Goal: Task Accomplishment & Management: Complete application form

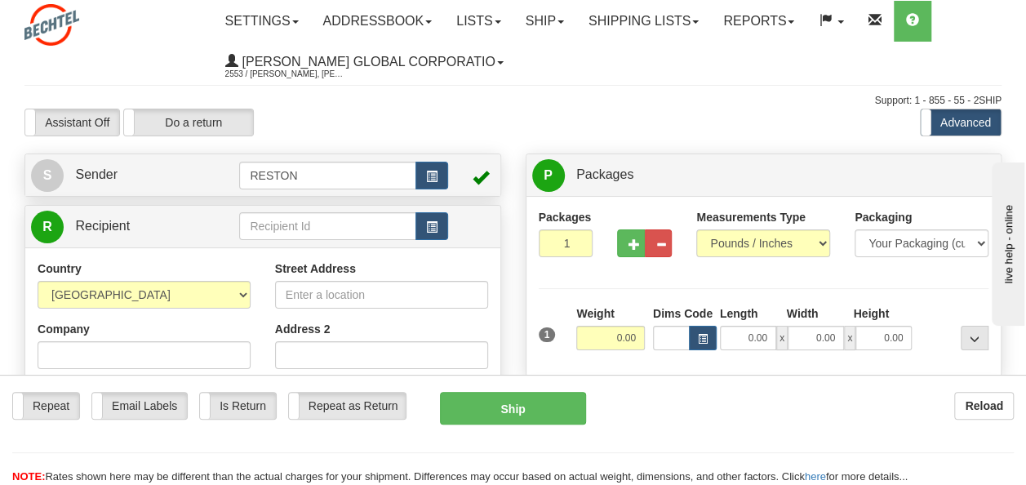
scroll to position [245, 0]
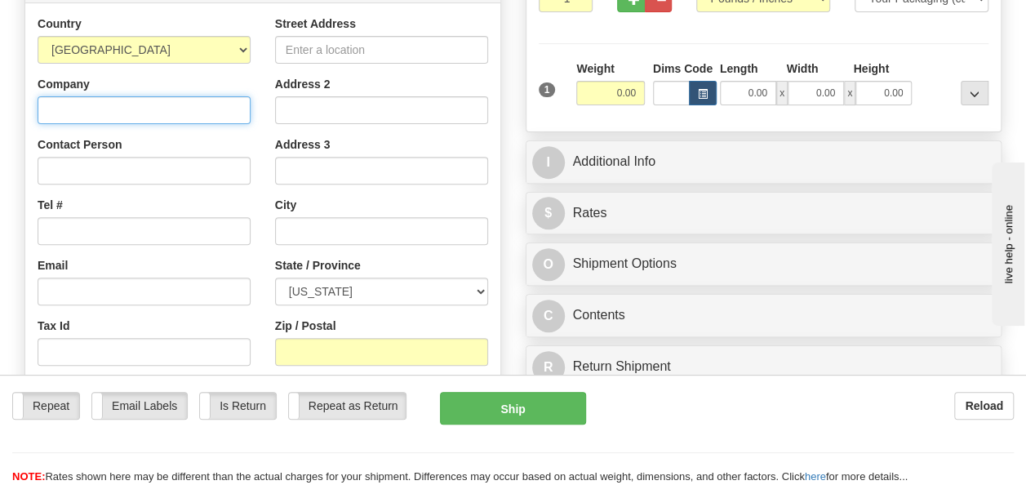
click at [131, 114] on input "Company" at bounding box center [144, 110] width 213 height 28
type input "[PERSON_NAME] Infrastructure & Power"
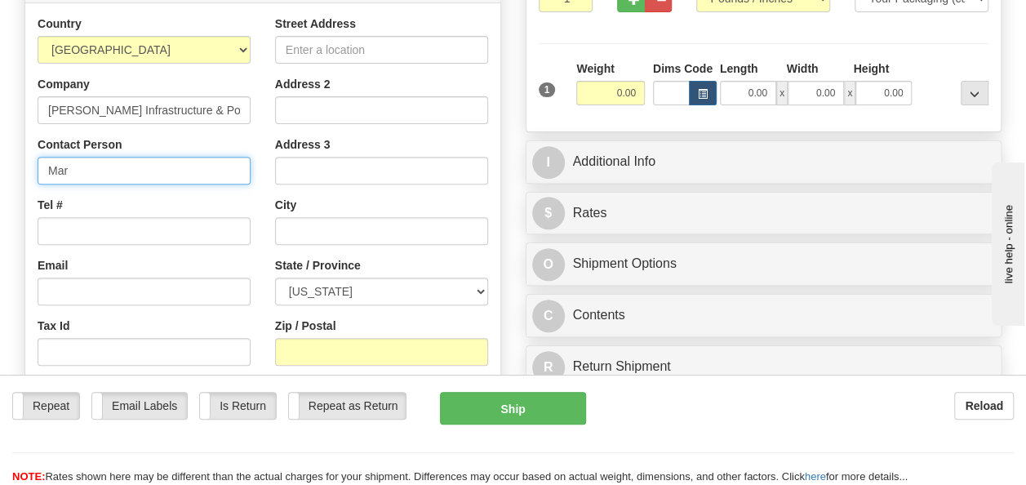
type input "[PERSON_NAME]"
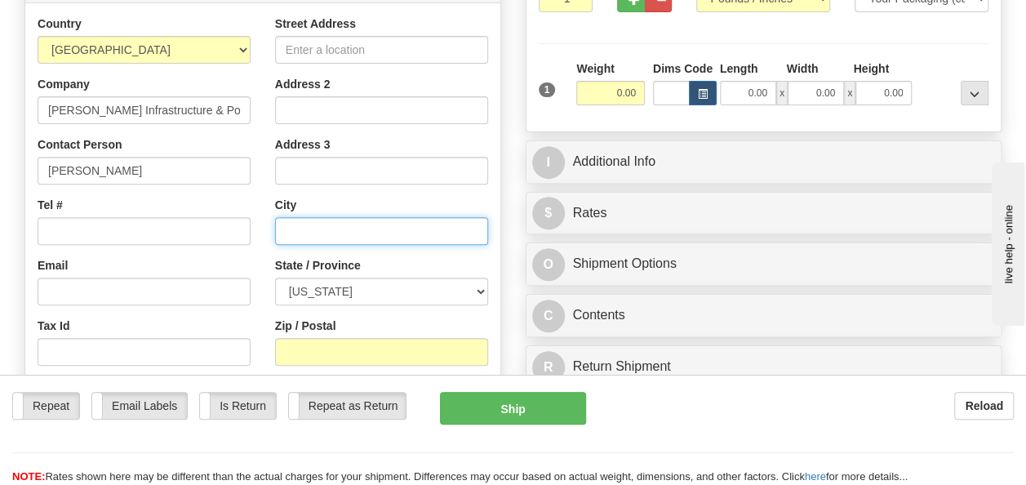
select select "UT"
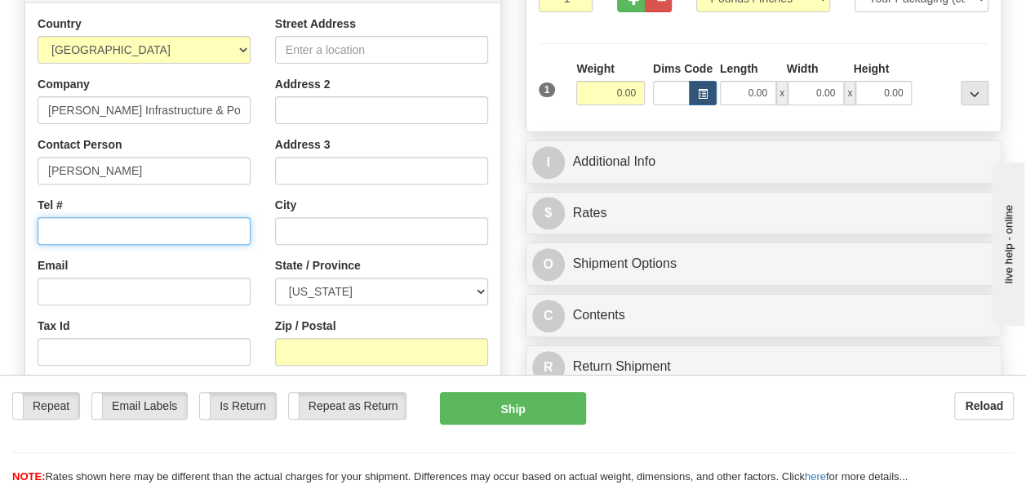
click at [162, 232] on input "Tel #" at bounding box center [144, 231] width 213 height 28
type input "5717521089"
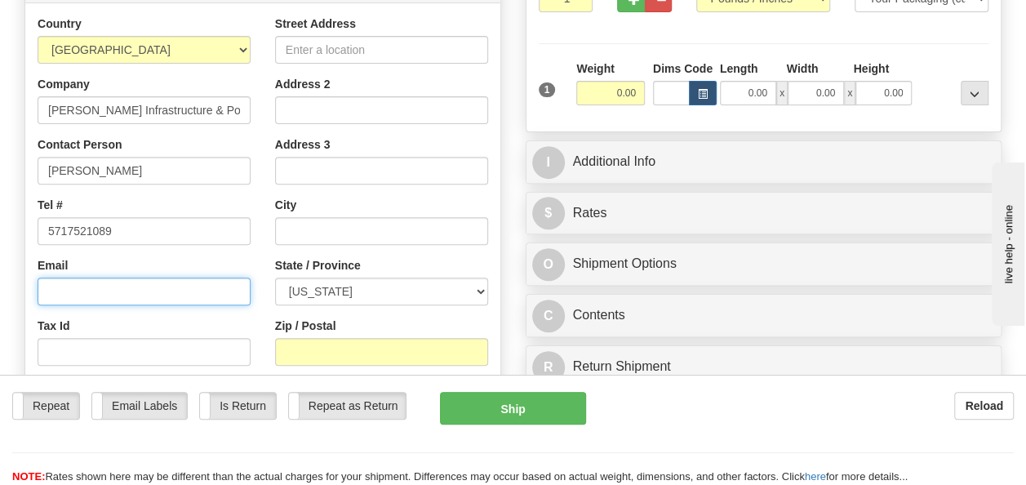
click at [102, 294] on input "Email" at bounding box center [144, 292] width 213 height 28
paste input "[EMAIL_ADDRESS][PERSON_NAME][DOMAIN_NAME]"
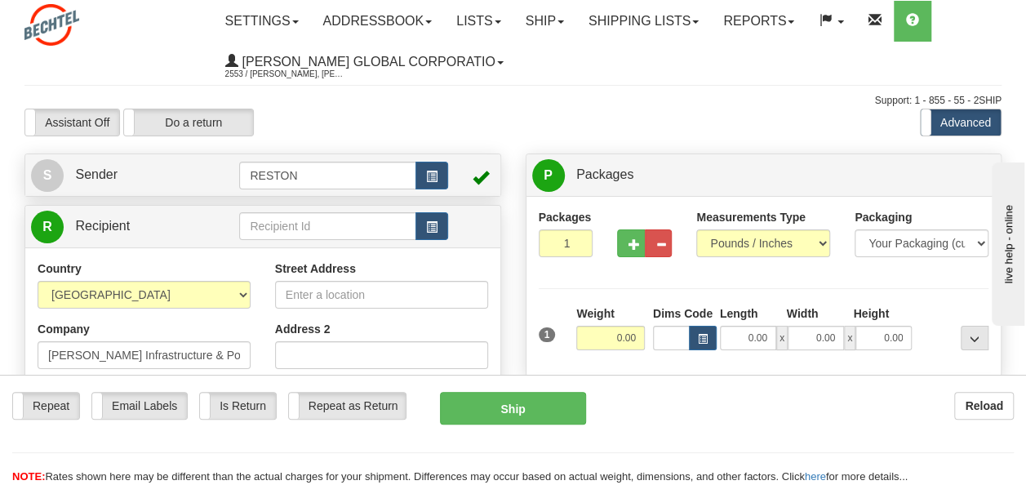
scroll to position [0, 0]
type input "[EMAIL_ADDRESS][PERSON_NAME][DOMAIN_NAME]"
click at [357, 299] on input "Street Address" at bounding box center [381, 295] width 213 height 28
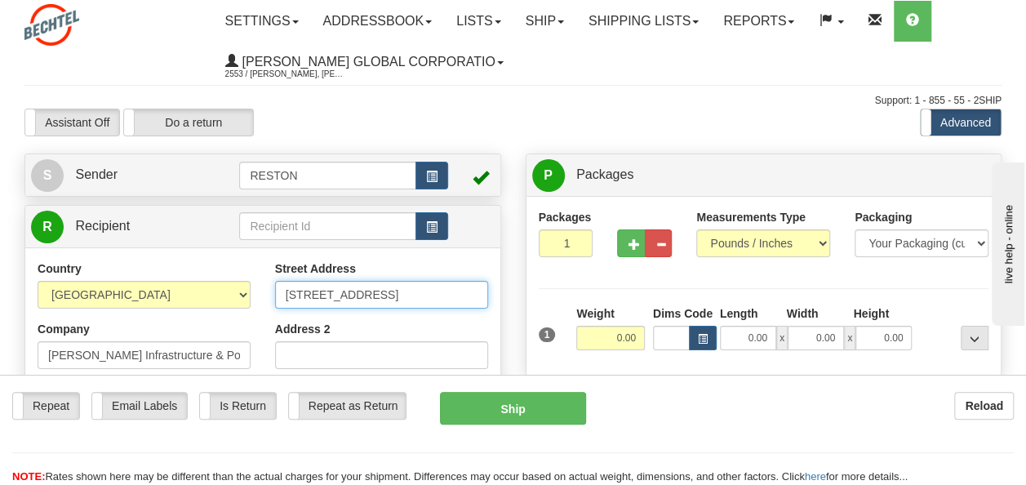
type input "[STREET_ADDRESS]"
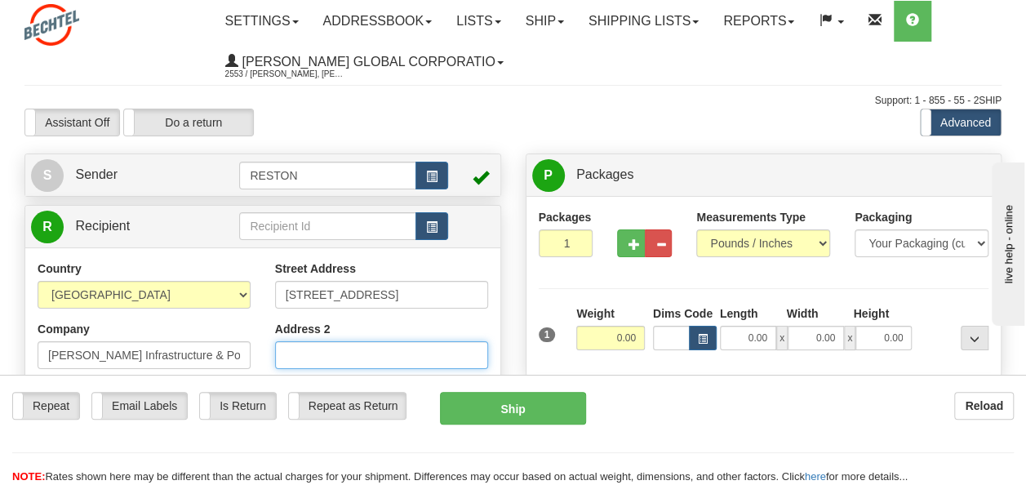
scroll to position [245, 0]
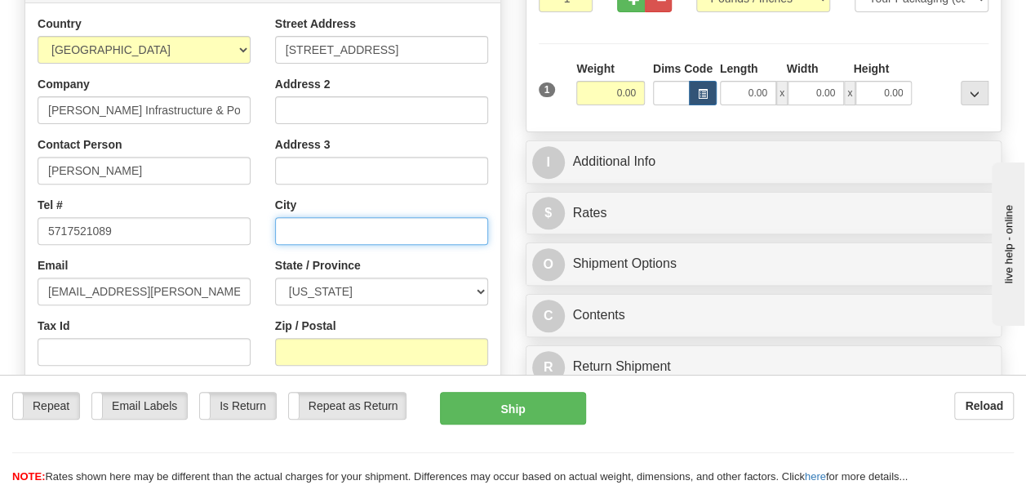
click at [330, 224] on input "text" at bounding box center [381, 231] width 213 height 28
type input "[PERSON_NAME][GEOGRAPHIC_DATA]"
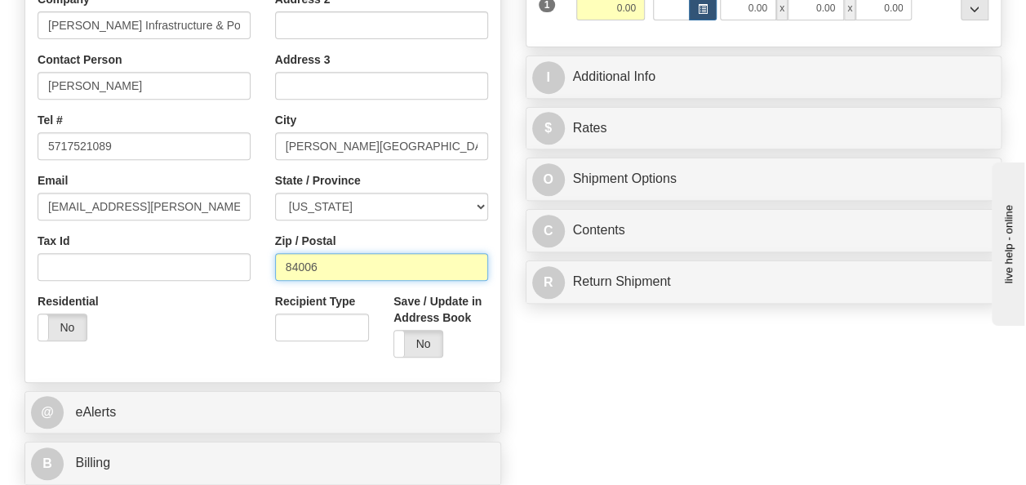
scroll to position [490, 0]
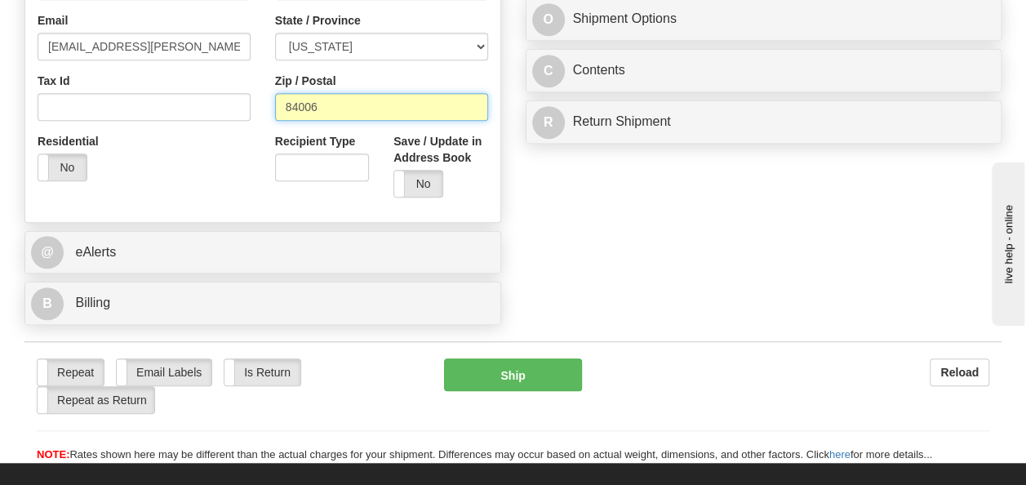
type input "84006"
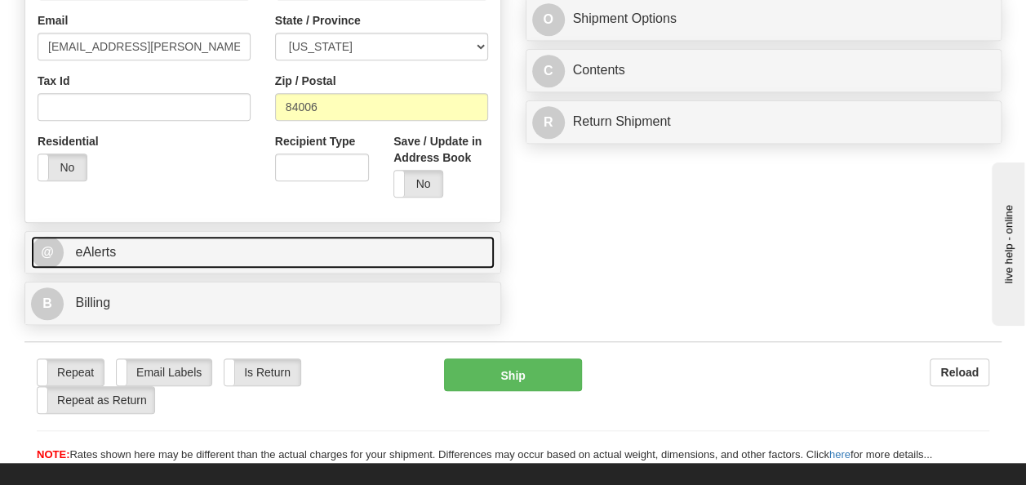
click at [163, 254] on link "@ eAlerts" at bounding box center [263, 252] width 464 height 33
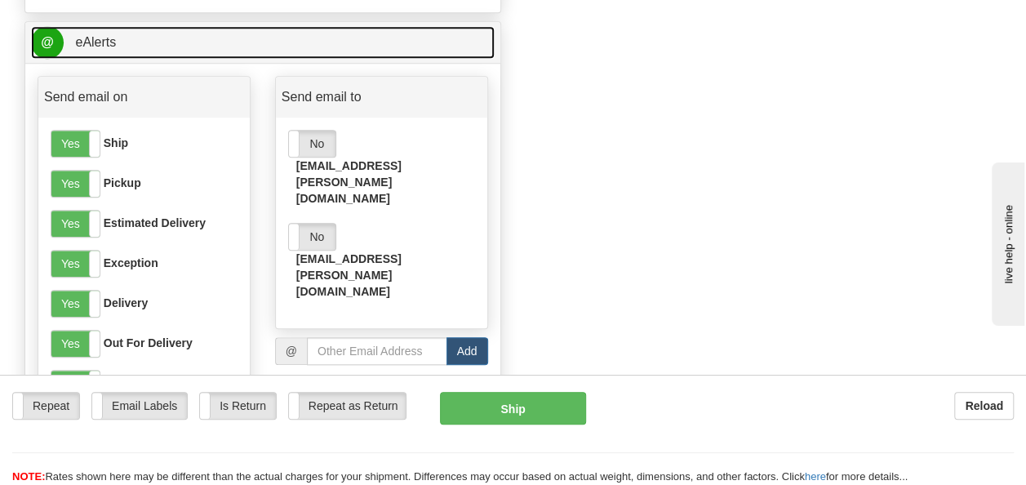
scroll to position [735, 0]
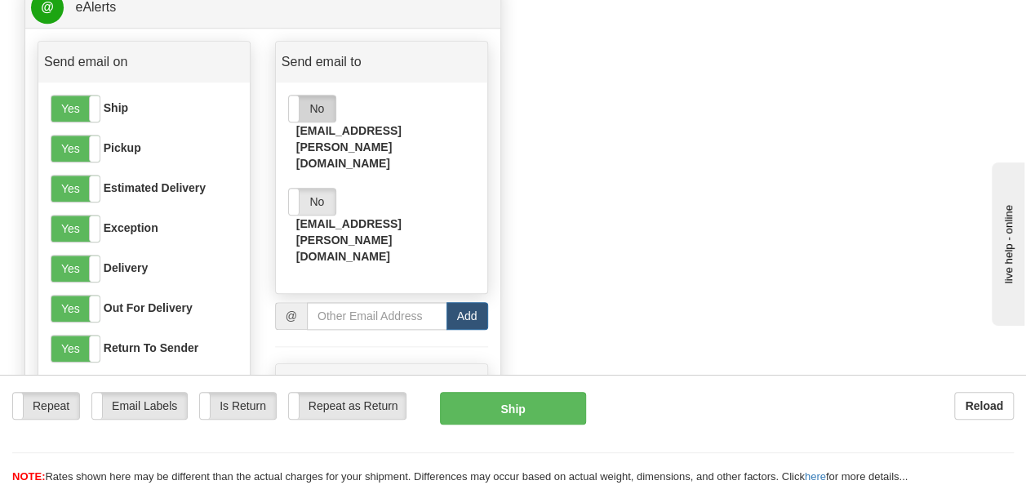
click at [304, 108] on label "No" at bounding box center [312, 109] width 47 height 26
click at [304, 189] on label "No" at bounding box center [312, 202] width 47 height 26
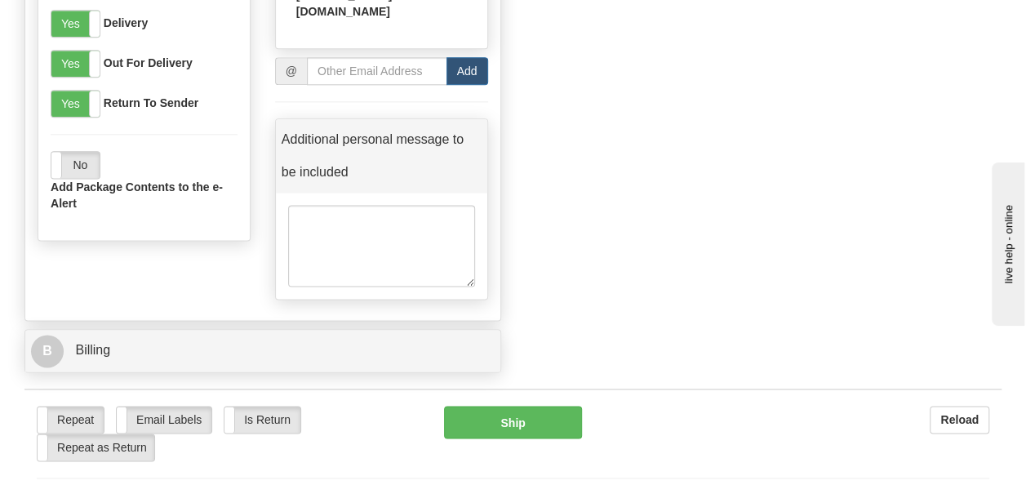
scroll to position [1143, 0]
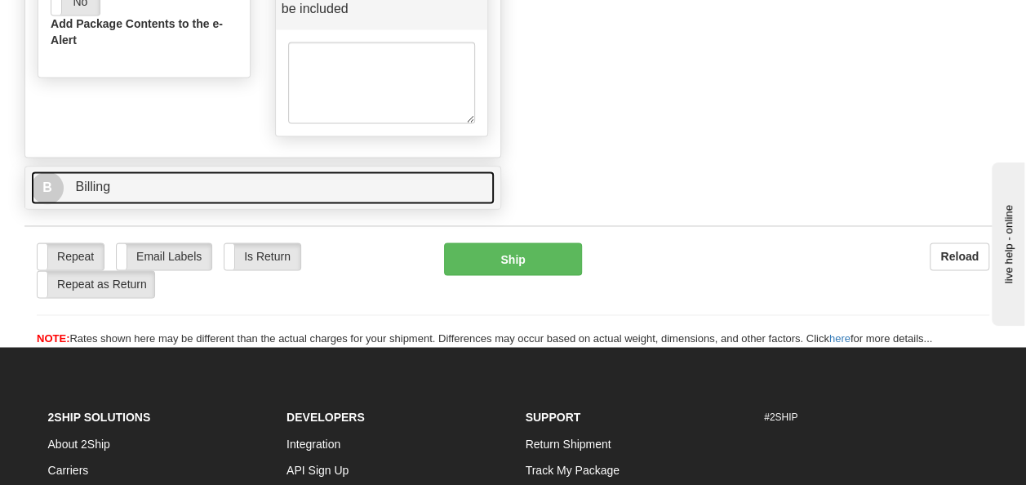
click at [207, 171] on link "B Billing" at bounding box center [263, 187] width 464 height 33
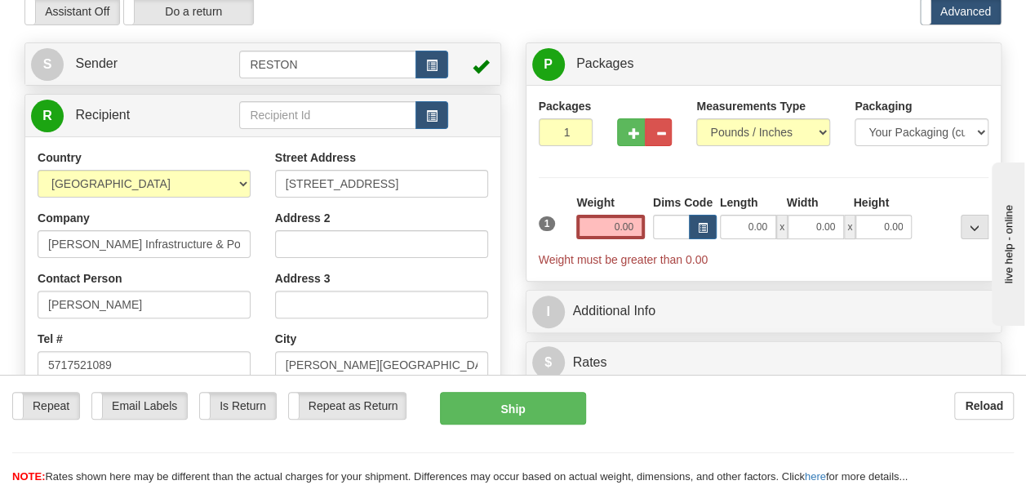
scroll to position [0, 0]
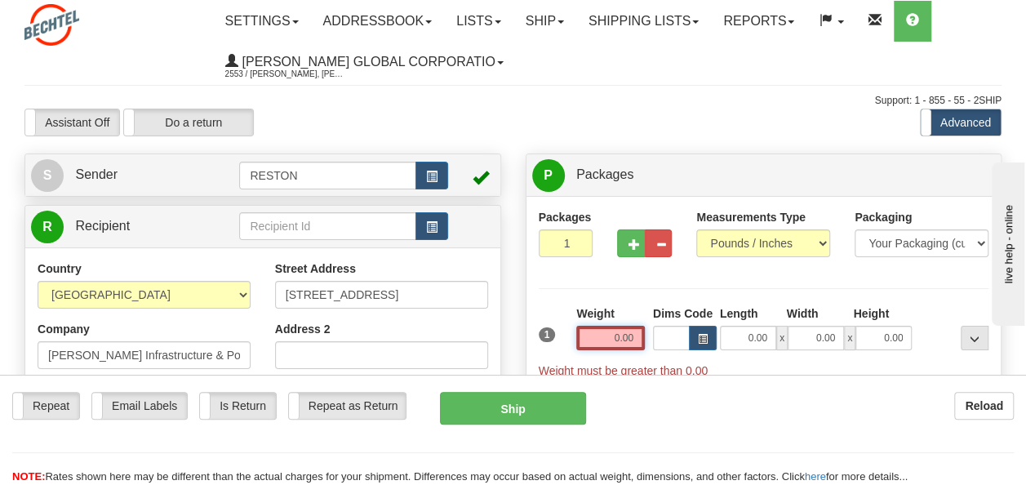
click at [626, 335] on input "0.00" at bounding box center [610, 338] width 69 height 24
type input "35.00"
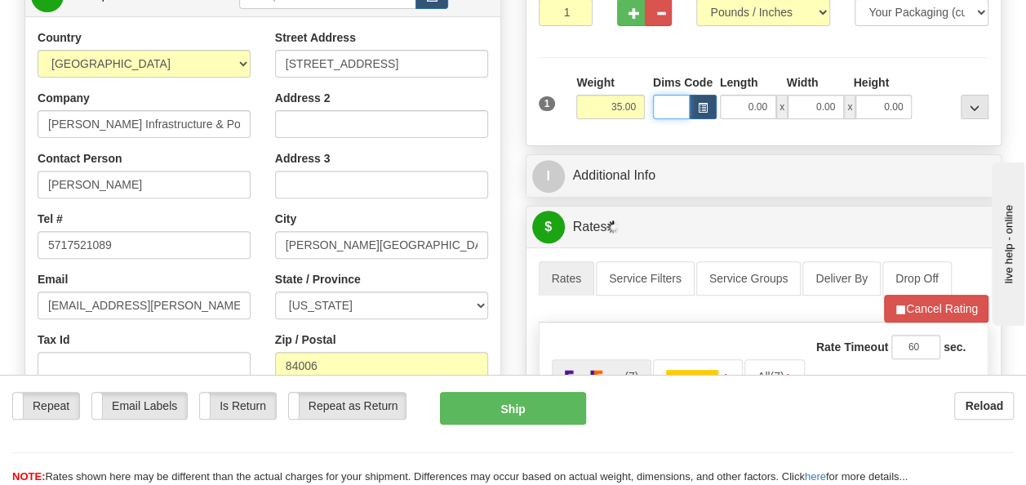
scroll to position [245, 0]
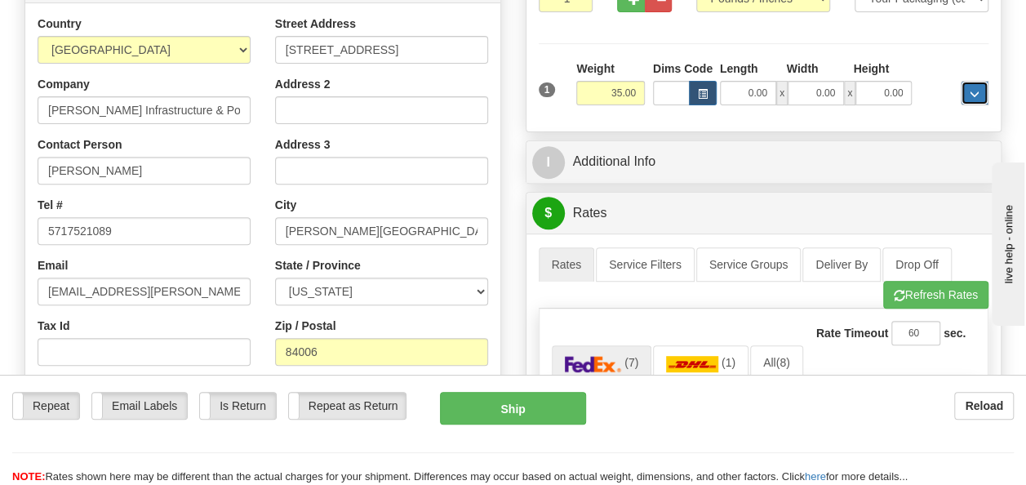
click at [987, 96] on button "..." at bounding box center [975, 93] width 28 height 24
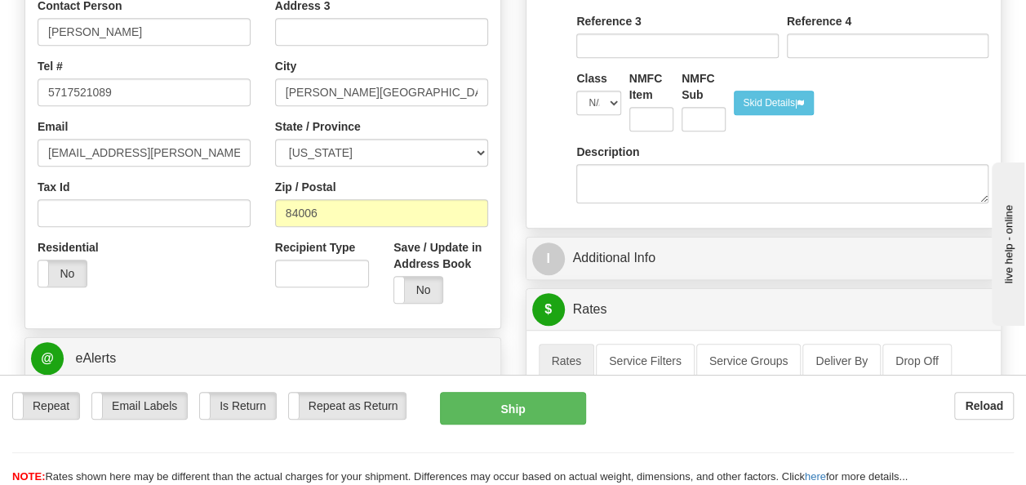
scroll to position [490, 0]
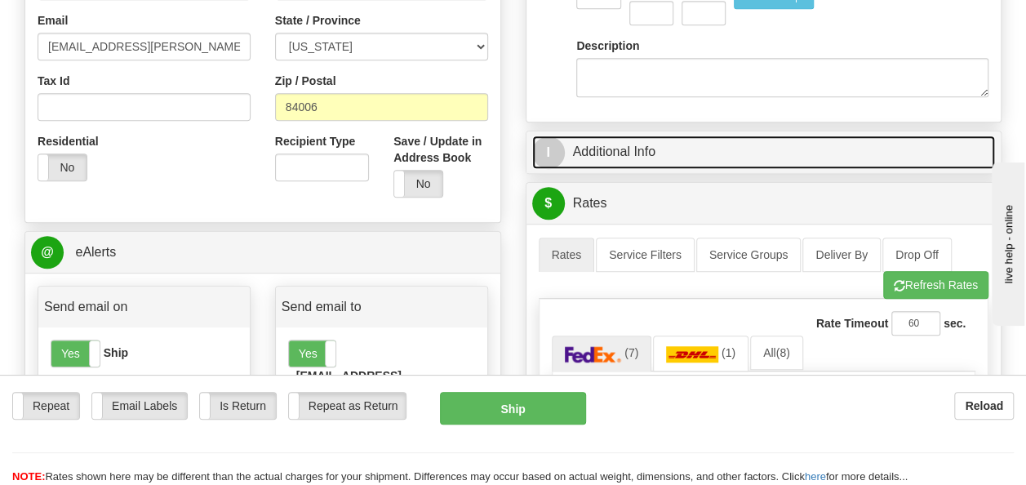
click at [733, 153] on link "I Additional Info" at bounding box center [764, 152] width 464 height 33
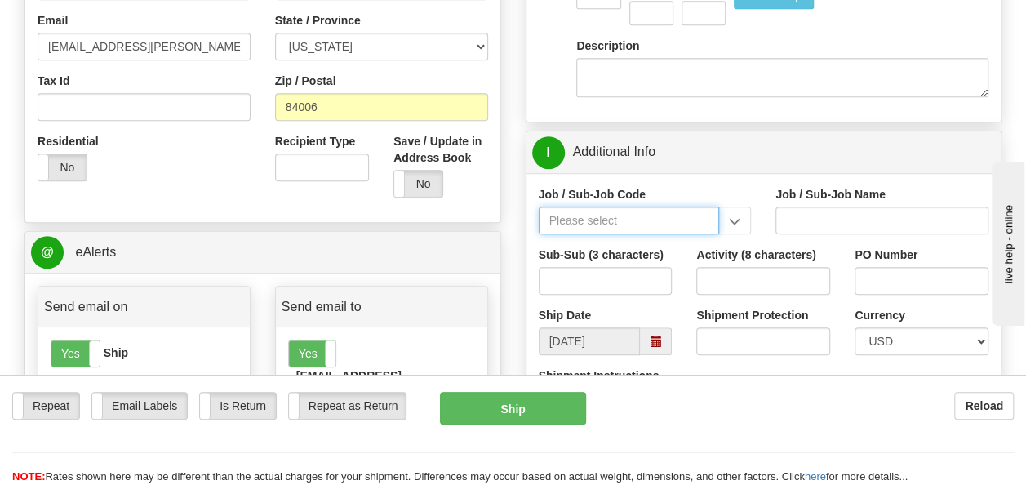
click at [588, 216] on input "Job / Sub-Job Code" at bounding box center [629, 221] width 181 height 28
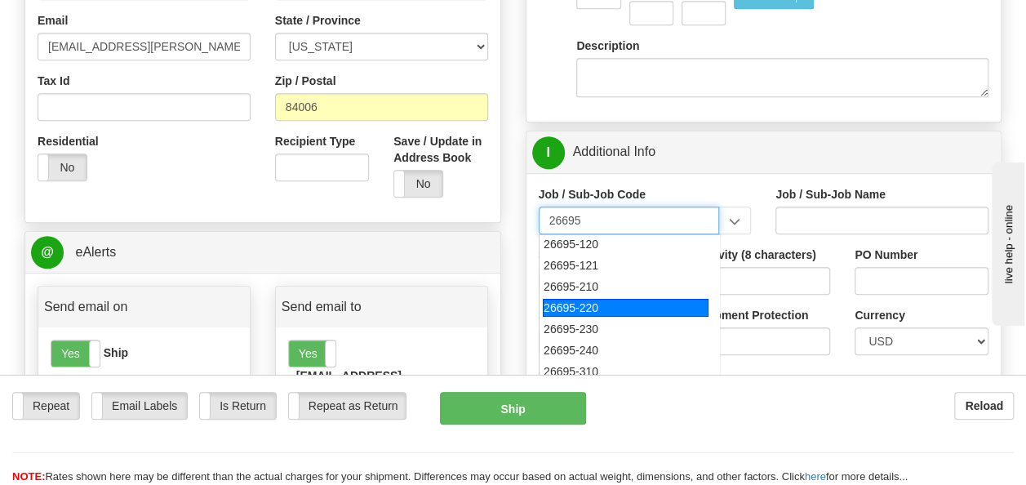
scroll to position [82, 0]
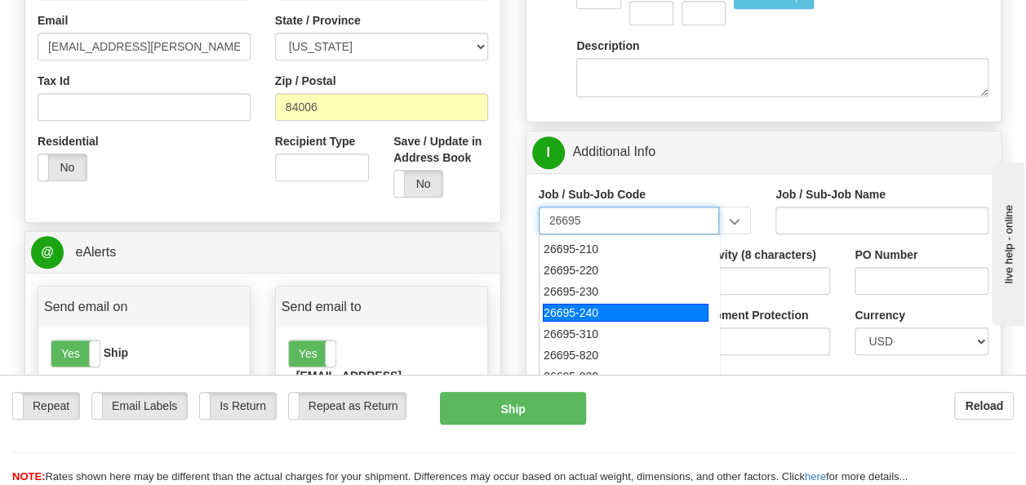
click at [614, 313] on div "26695-240" at bounding box center [626, 313] width 166 height 18
type input "26695-240"
type input "COPPERTON SOLAR PROJECT - MATERIAL"
type input "26695-240"
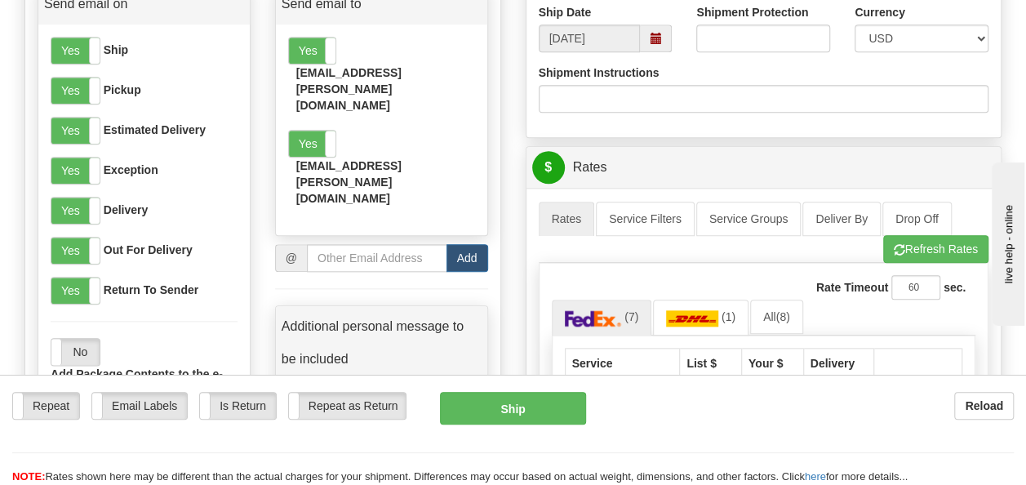
scroll to position [898, 0]
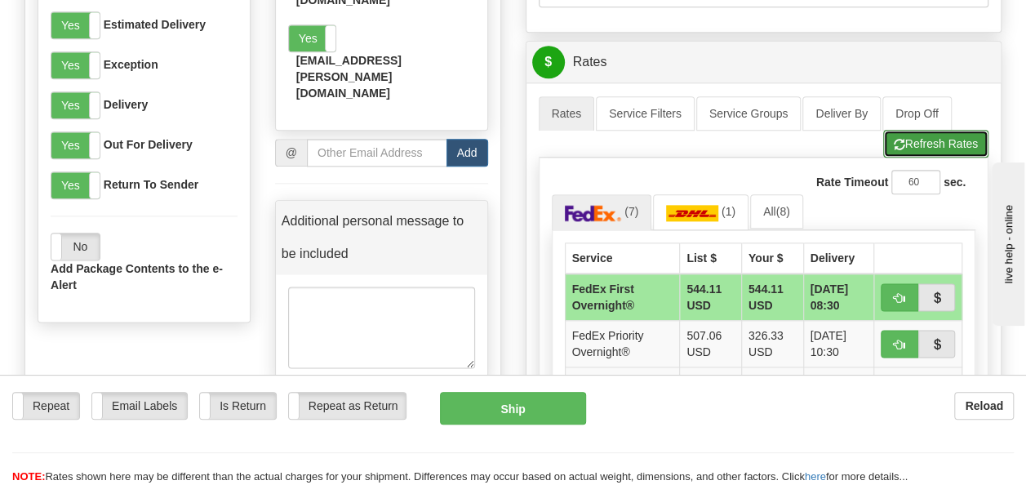
click at [916, 140] on button "Refresh Rates" at bounding box center [935, 144] width 105 height 28
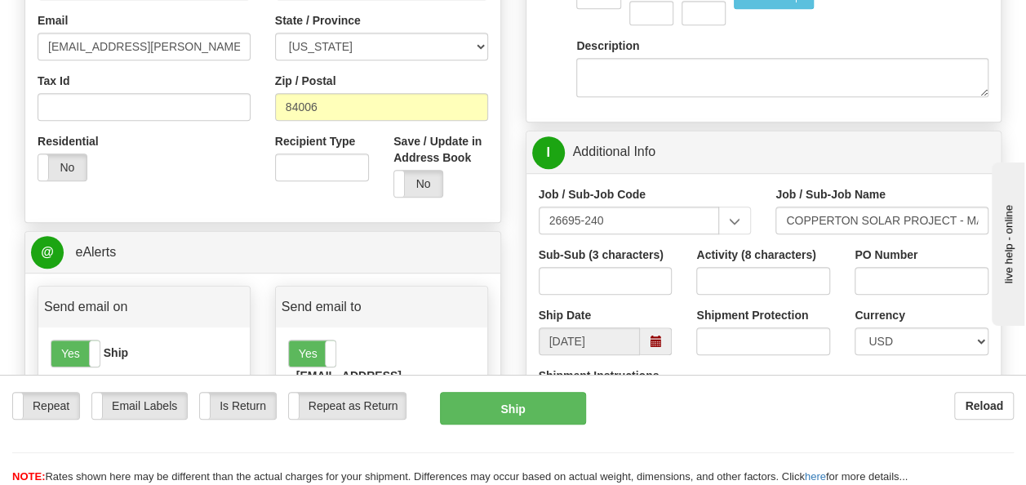
scroll to position [163, 0]
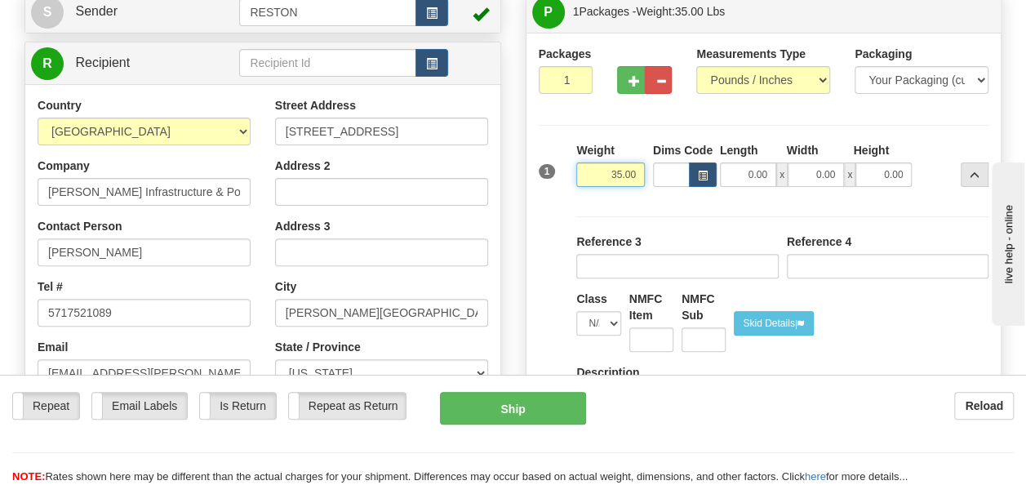
click at [611, 171] on input "35.00" at bounding box center [610, 174] width 69 height 24
click at [634, 200] on div "Packaging Your Packaging (customer supplied) Envelope (carrier supplied) Pack (…" at bounding box center [782, 318] width 420 height 236
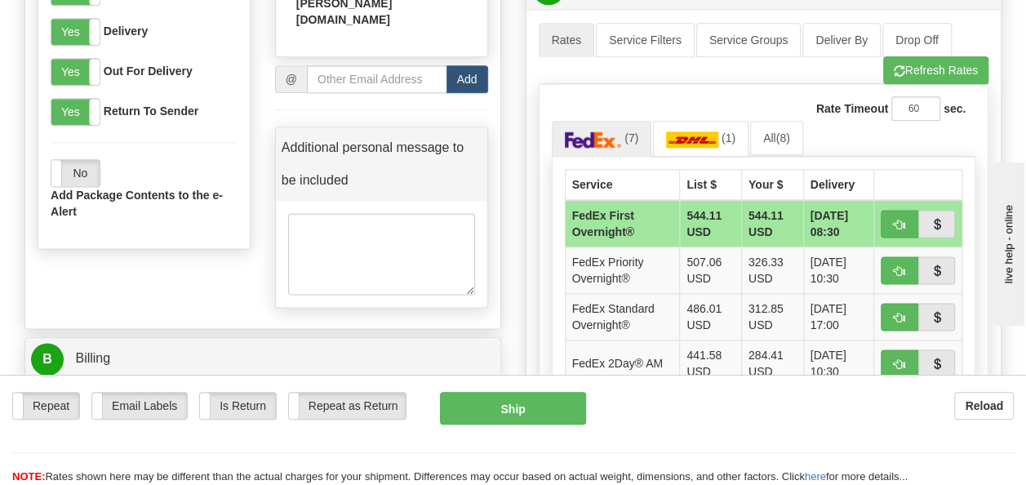
scroll to position [980, 0]
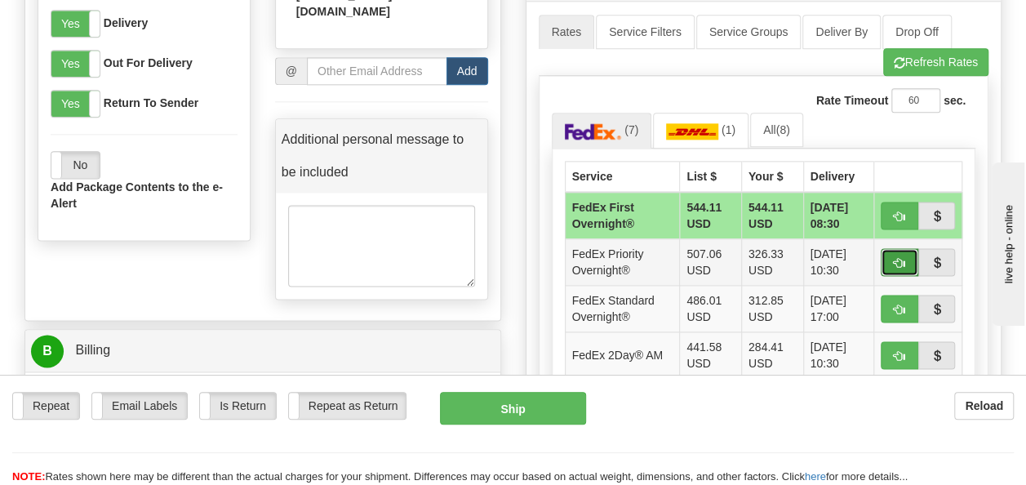
click at [905, 259] on span "button" at bounding box center [899, 263] width 11 height 11
type input "01"
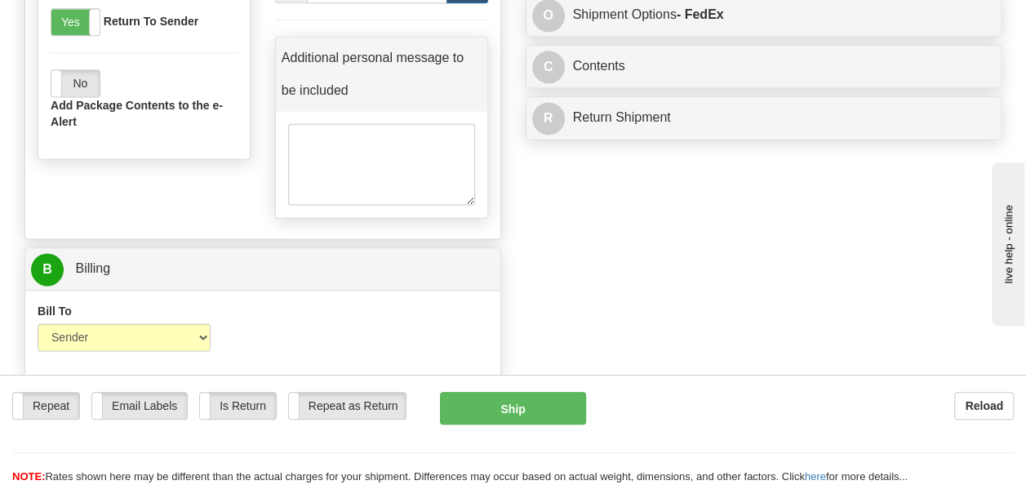
scroll to position [898, 0]
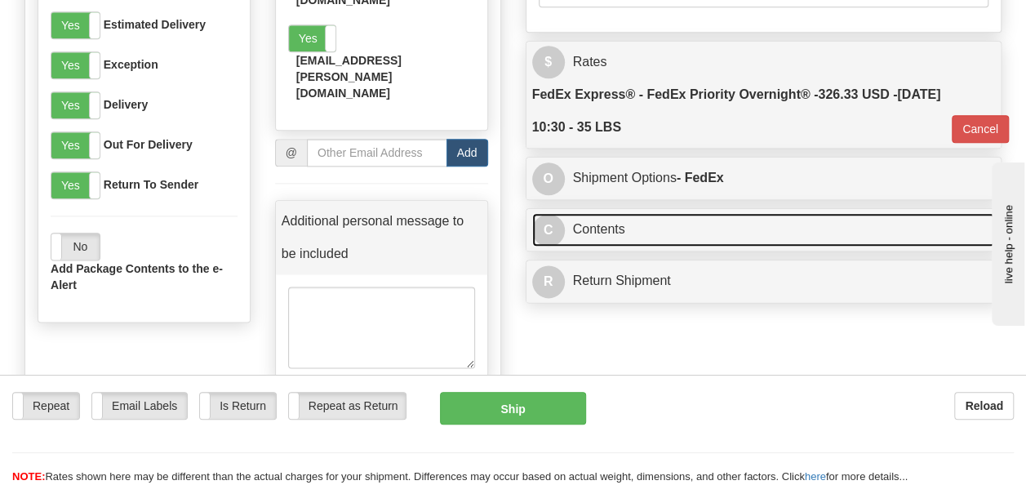
click at [806, 233] on link "C Contents" at bounding box center [764, 229] width 464 height 33
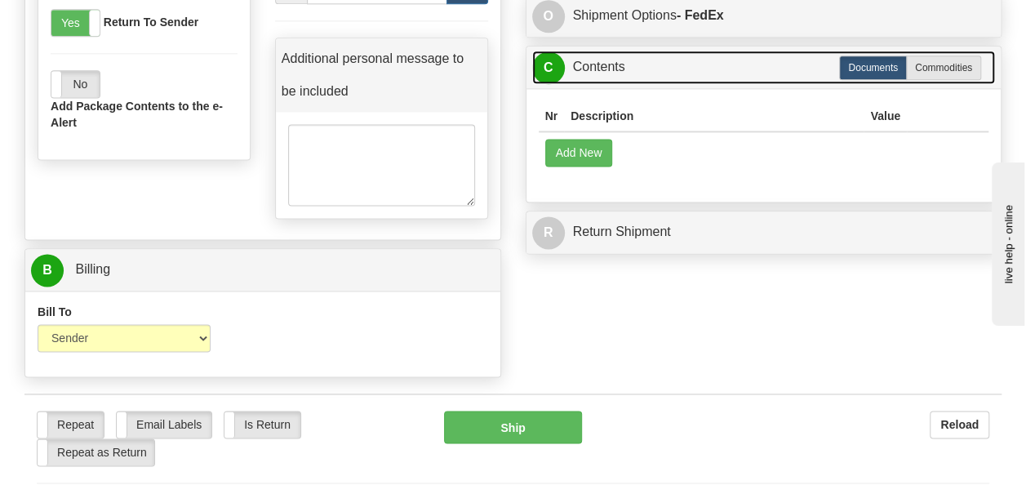
scroll to position [1061, 0]
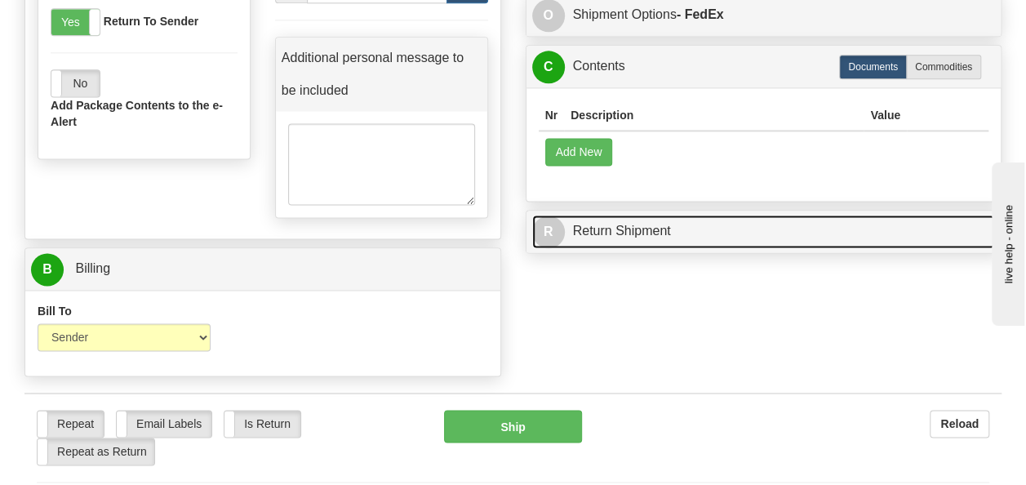
click at [651, 222] on link "R Return Shipment" at bounding box center [764, 231] width 464 height 33
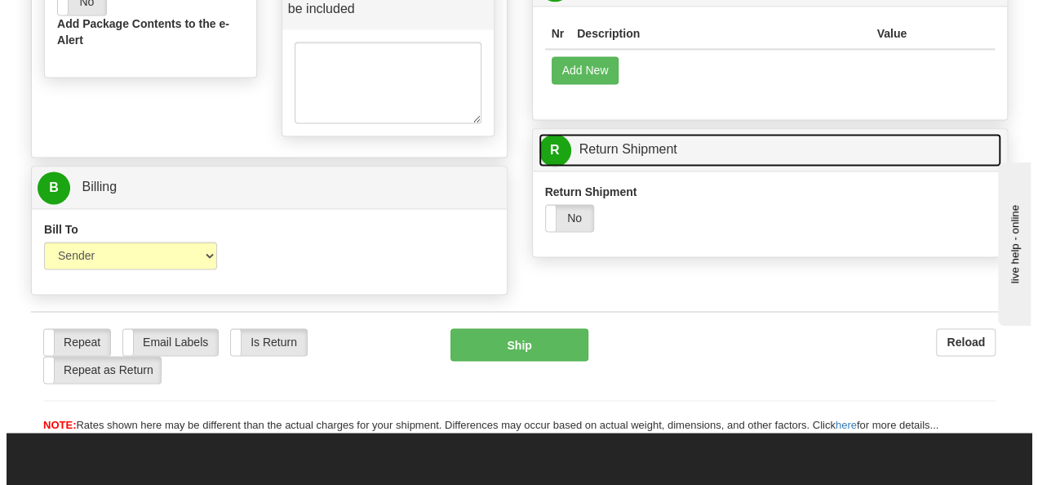
scroll to position [1385, 0]
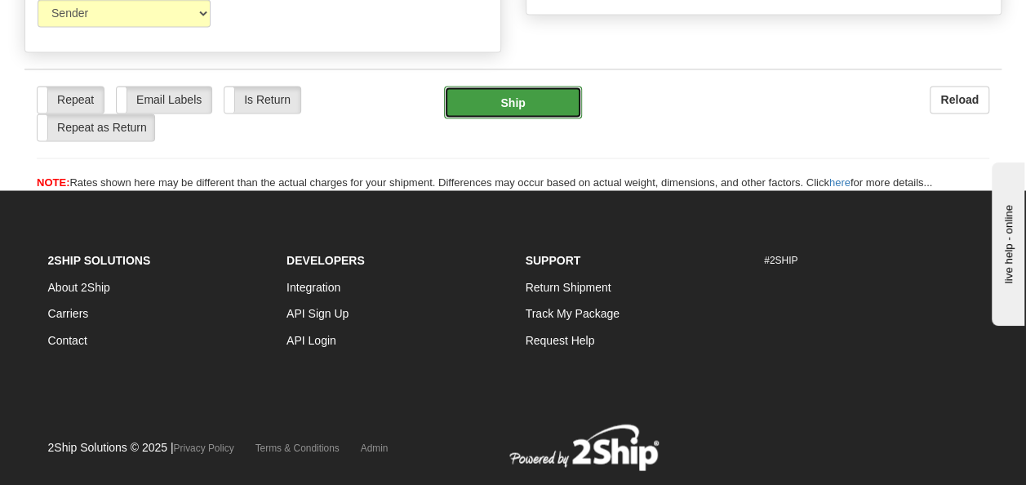
click at [513, 86] on button "Ship" at bounding box center [513, 102] width 139 height 33
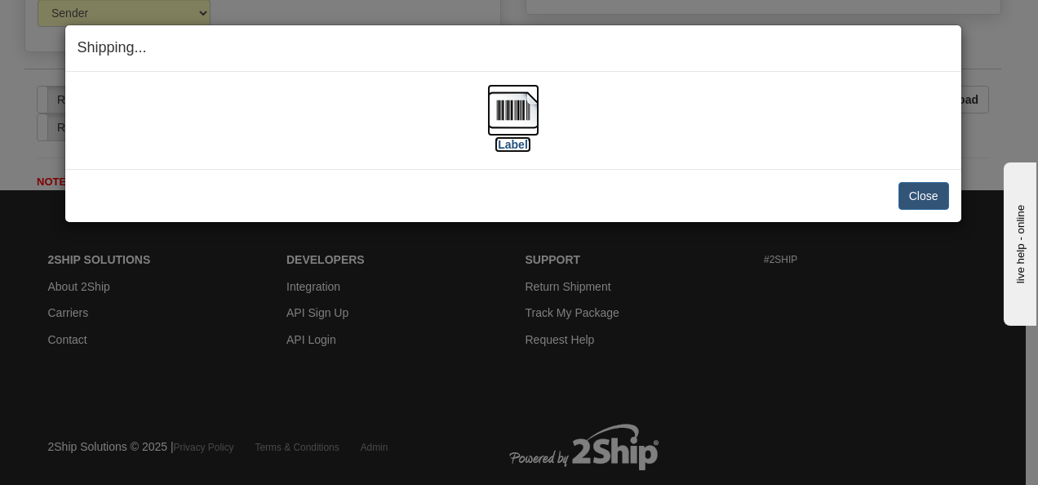
click at [522, 144] on label "[Label]" at bounding box center [514, 144] width 38 height 16
